Goal: Find specific page/section: Find specific page/section

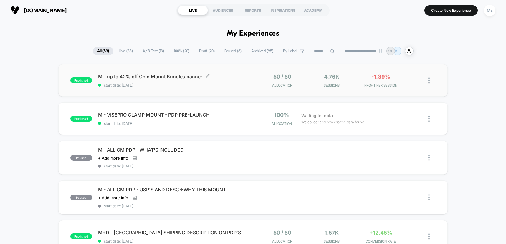
click at [241, 77] on span "M - up to 42% off Chin Mount Bundles banner Click to edit experience details" at bounding box center [175, 77] width 155 height 6
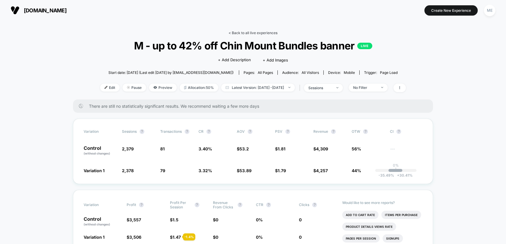
click at [249, 33] on link "< Back to all live experiences" at bounding box center [253, 33] width 49 height 4
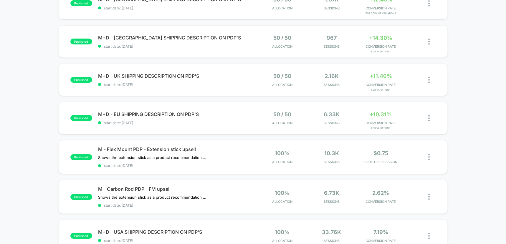
scroll to position [247, 0]
